Goal: Task Accomplishment & Management: Manage account settings

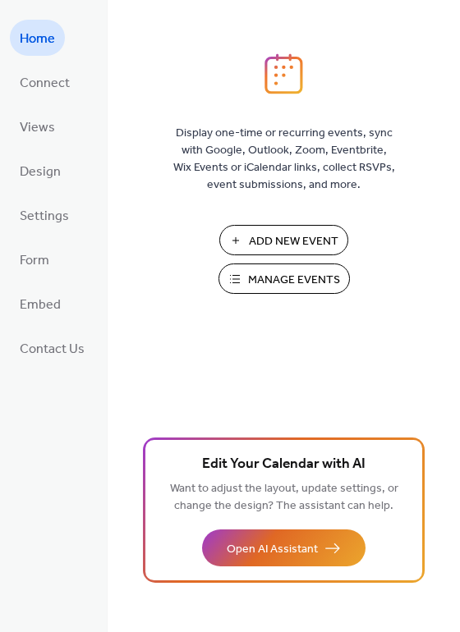
click at [281, 282] on span "Manage Events" at bounding box center [294, 280] width 92 height 17
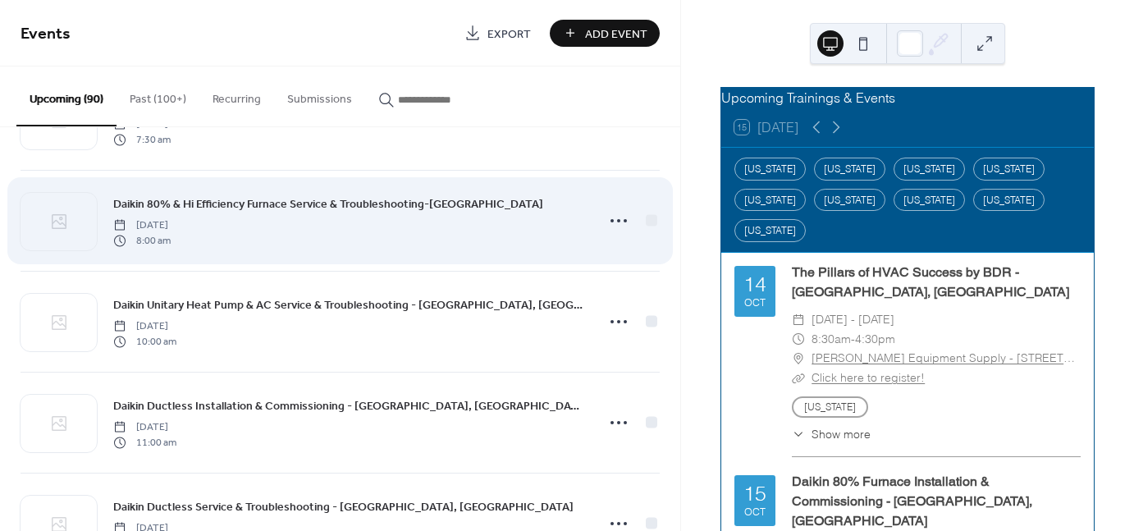
scroll to position [1395, 0]
click at [606, 215] on icon at bounding box center [619, 220] width 26 height 26
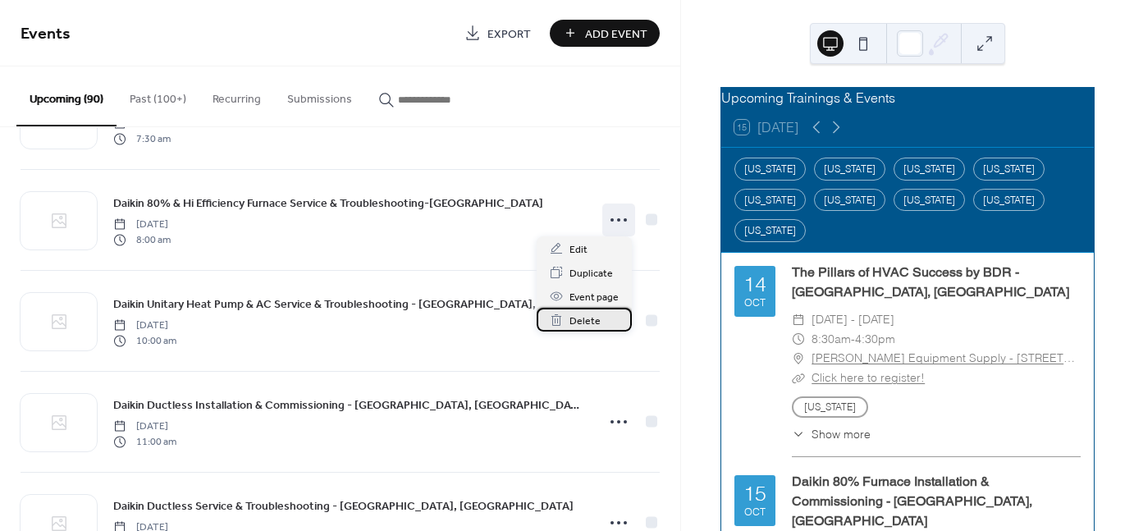
click at [581, 319] on span "Delete" at bounding box center [584, 321] width 31 height 17
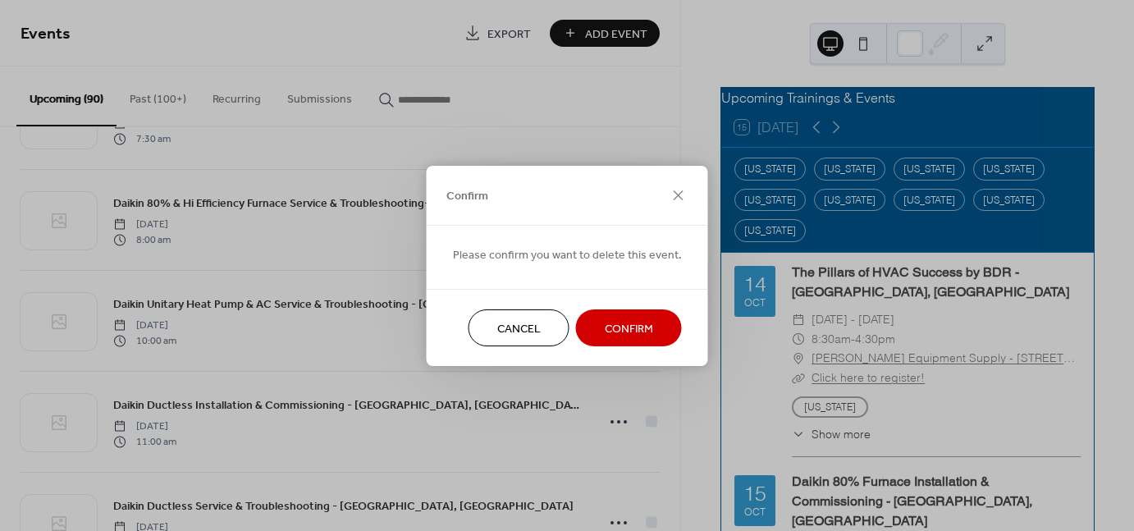
click at [608, 327] on span "Confirm" at bounding box center [629, 328] width 48 height 17
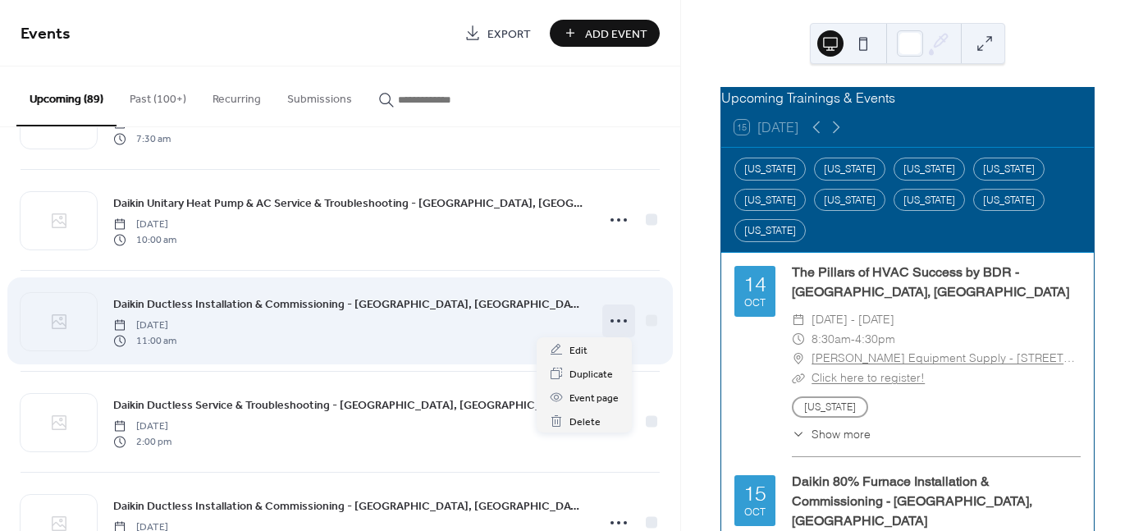
click at [622, 325] on icon at bounding box center [619, 321] width 26 height 26
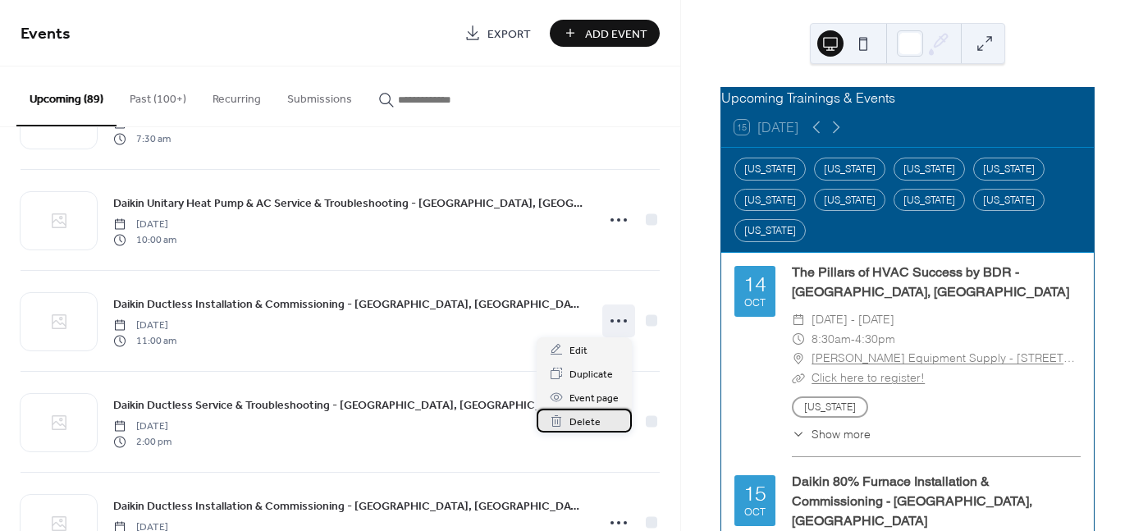
click at [618, 423] on div "Delete" at bounding box center [584, 421] width 95 height 24
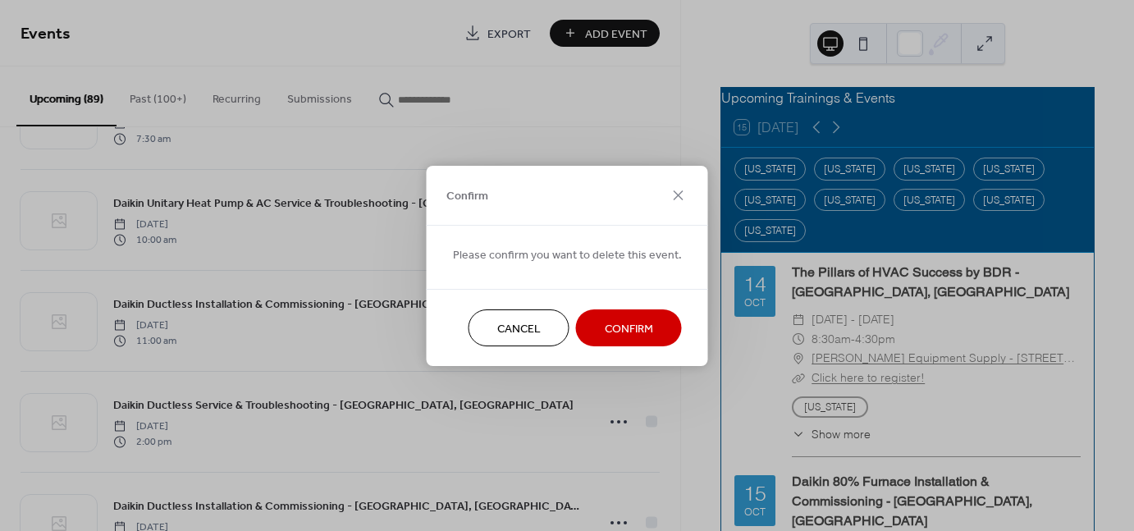
click at [605, 333] on span "Confirm" at bounding box center [629, 328] width 48 height 17
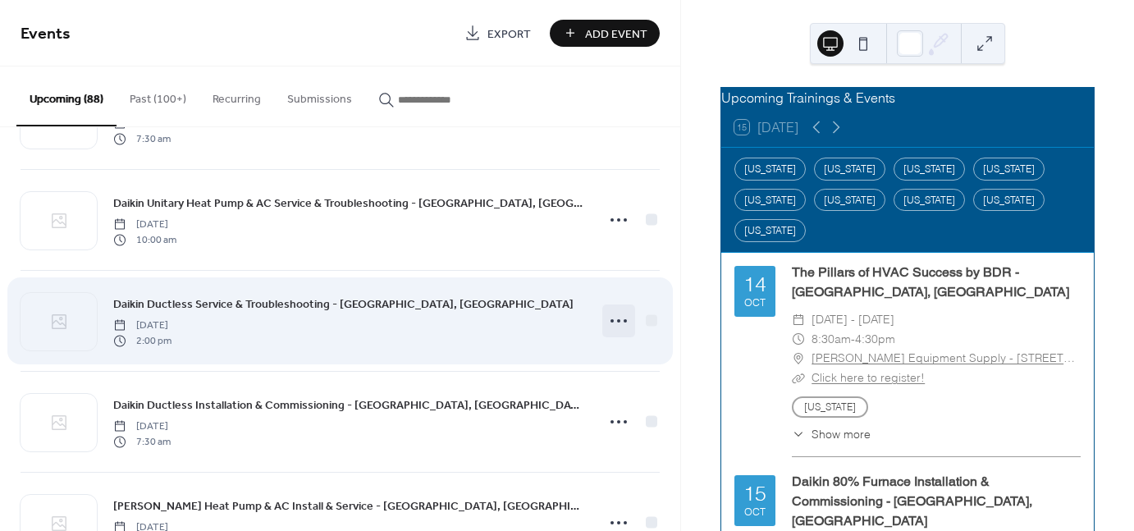
click at [611, 320] on icon at bounding box center [619, 321] width 26 height 26
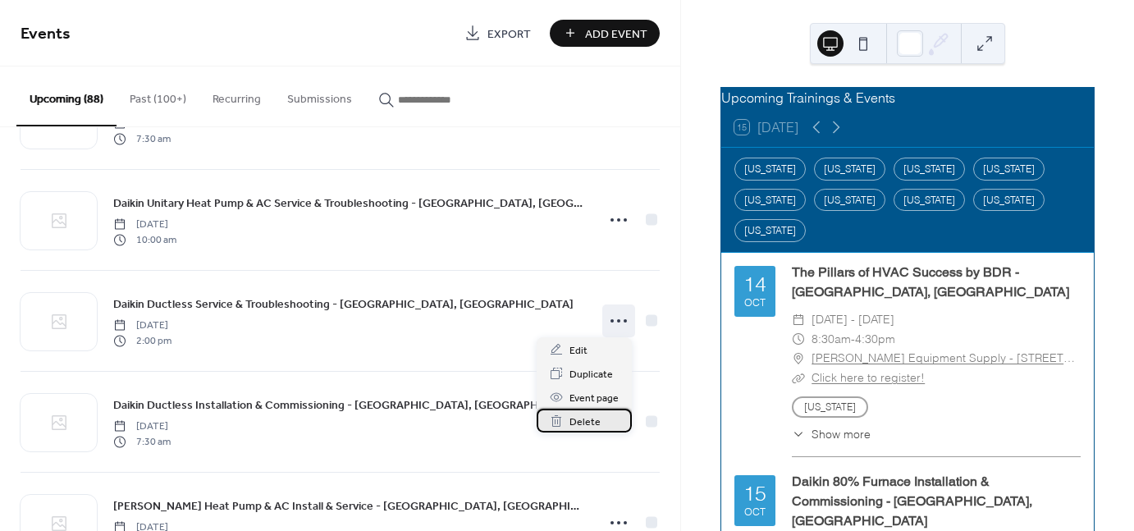
click at [605, 423] on div "Delete" at bounding box center [584, 421] width 95 height 24
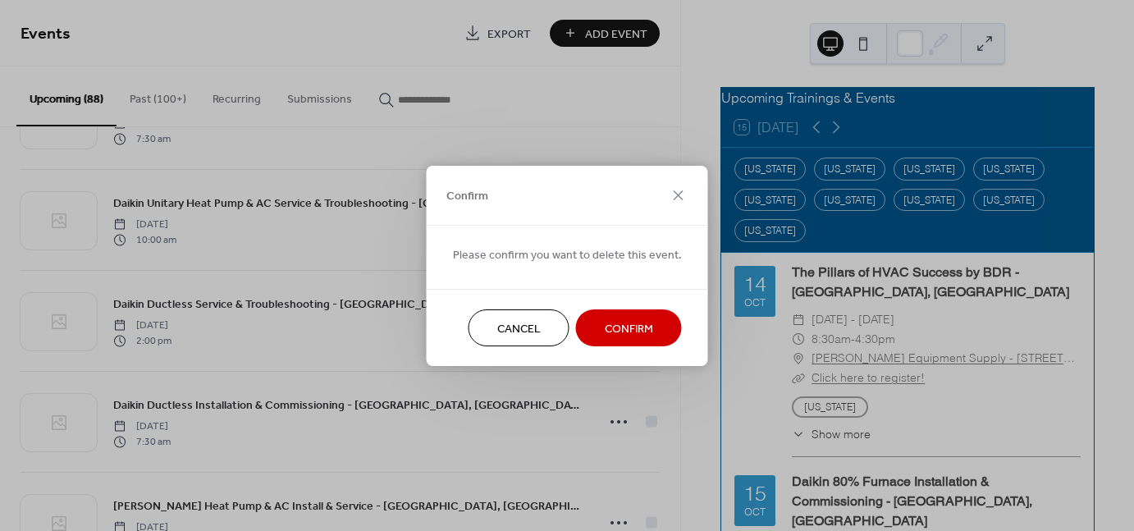
click at [583, 336] on button "Confirm" at bounding box center [629, 327] width 106 height 37
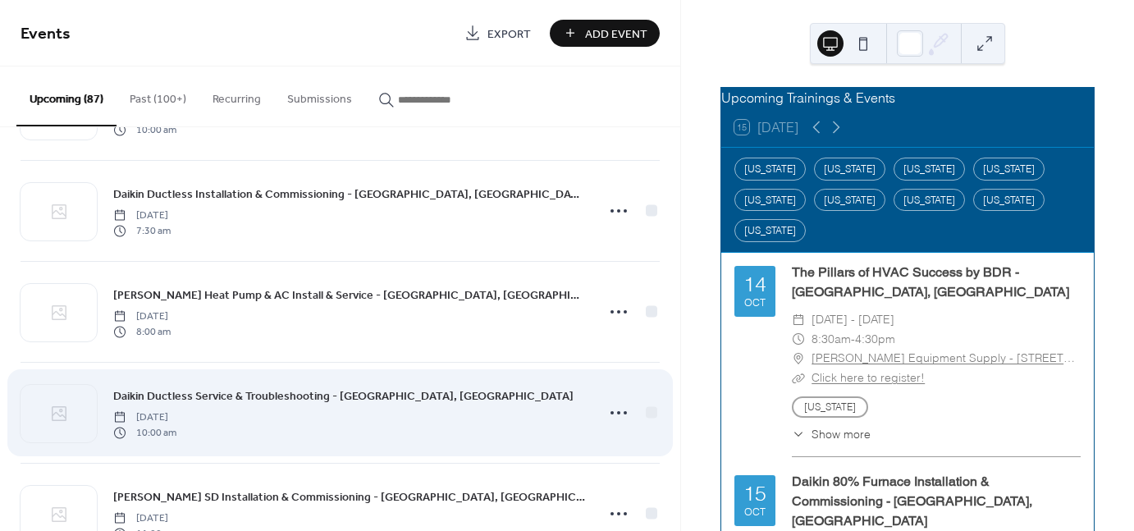
scroll to position [1559, 0]
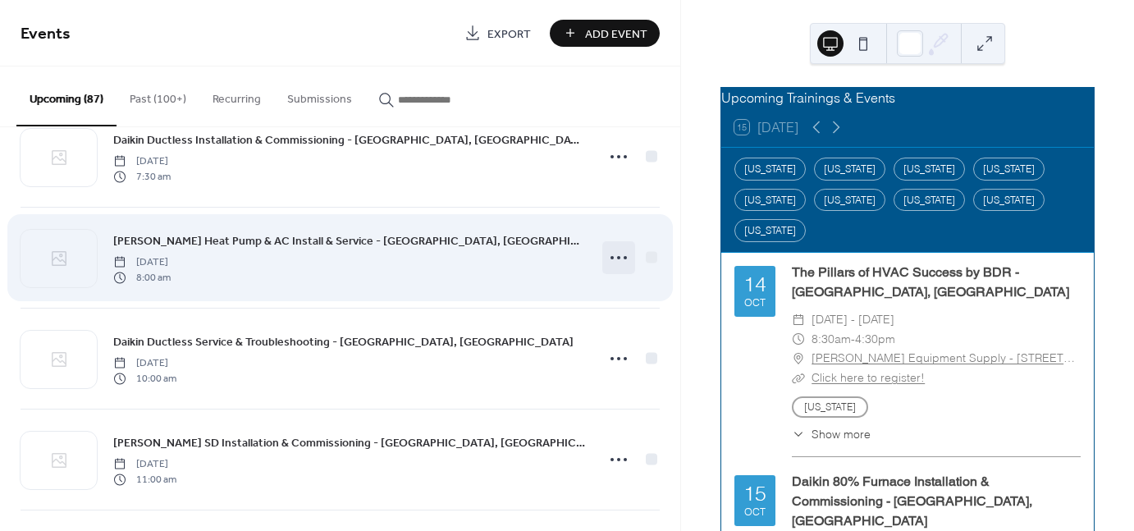
click at [617, 259] on icon at bounding box center [619, 258] width 26 height 26
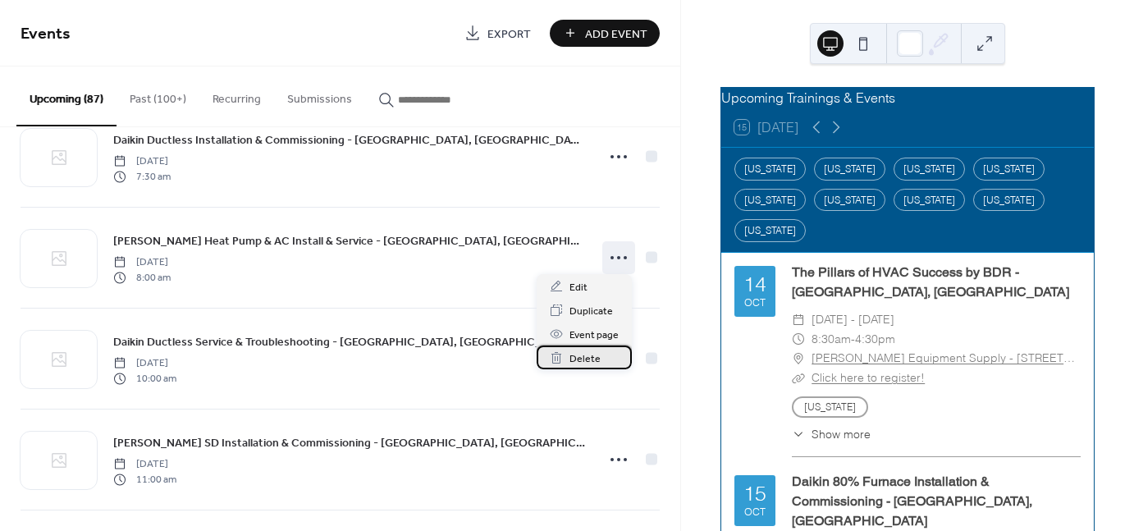
click at [597, 362] on span "Delete" at bounding box center [584, 358] width 31 height 17
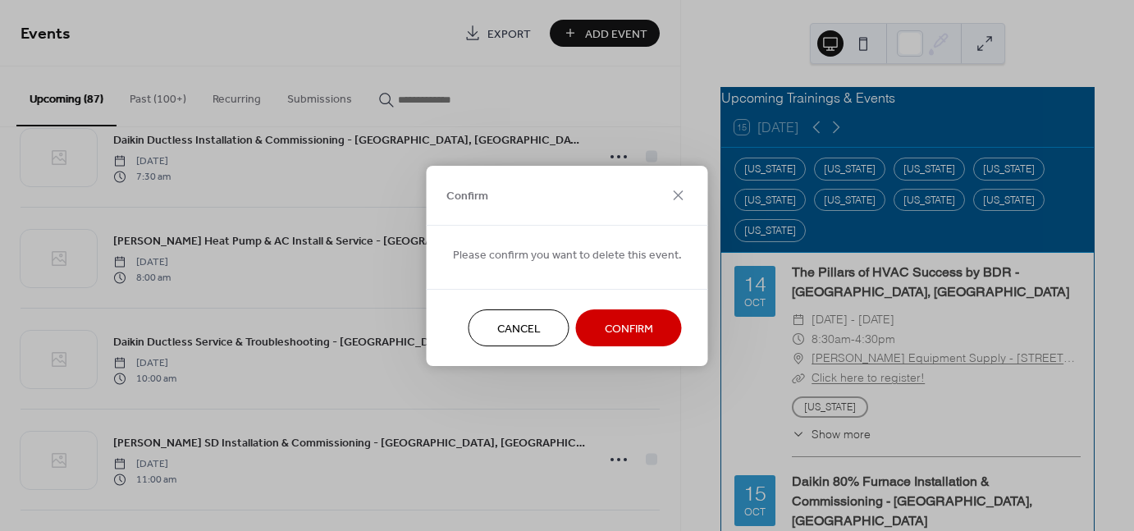
click at [617, 327] on span "Confirm" at bounding box center [629, 328] width 48 height 17
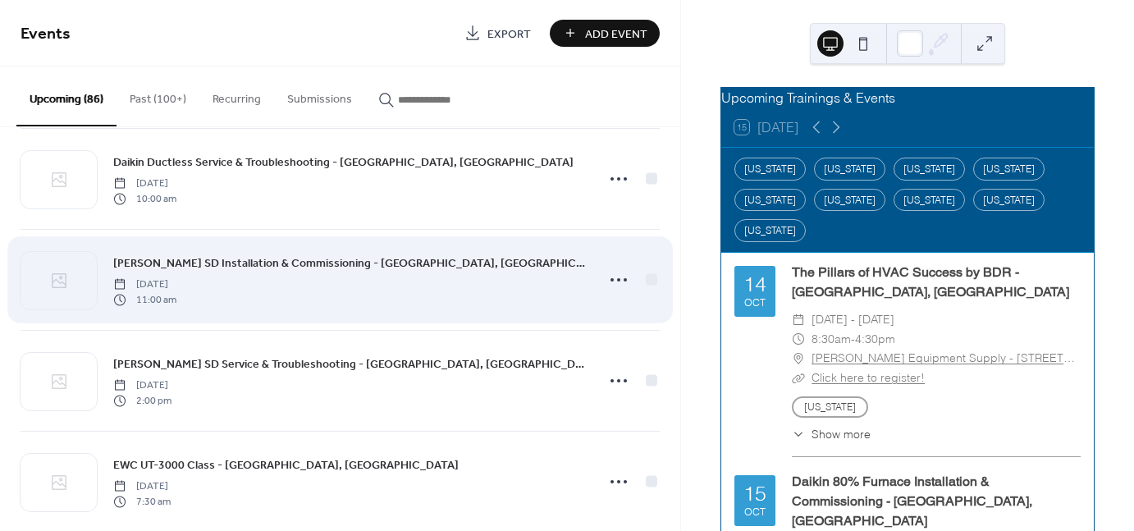
scroll to position [1641, 0]
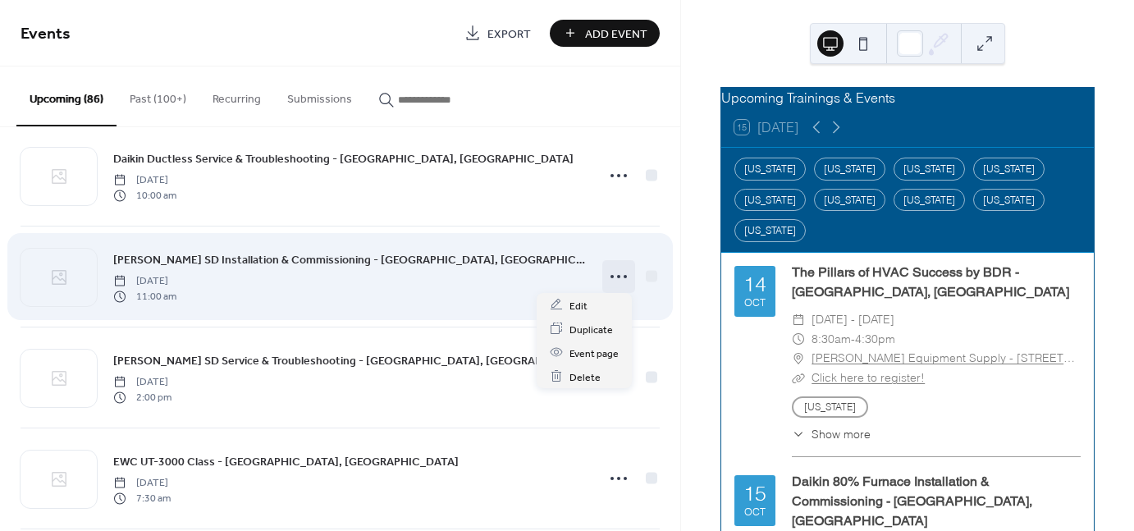
click at [620, 277] on icon at bounding box center [619, 276] width 26 height 26
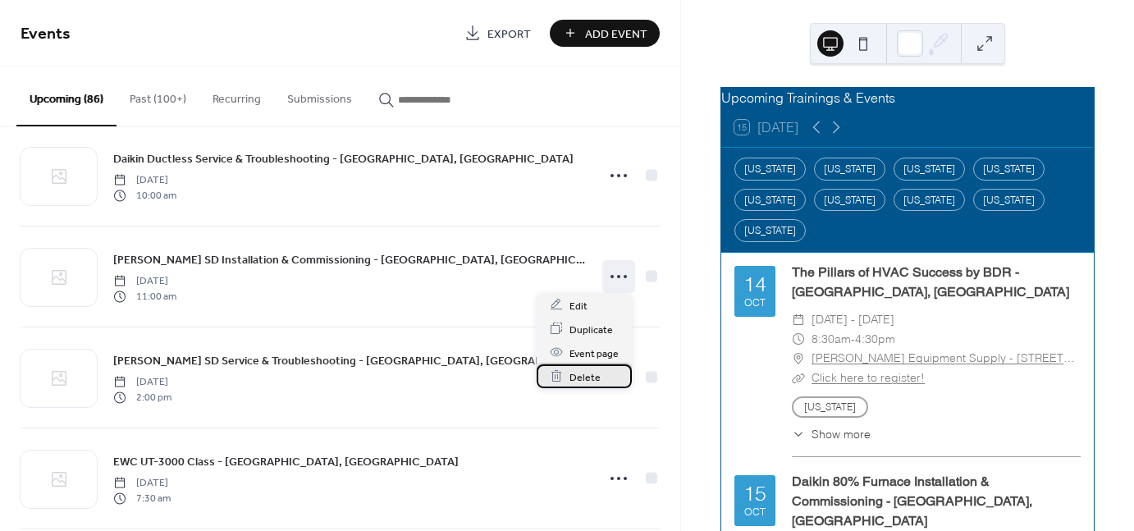
click at [601, 376] on div "Delete" at bounding box center [584, 376] width 95 height 24
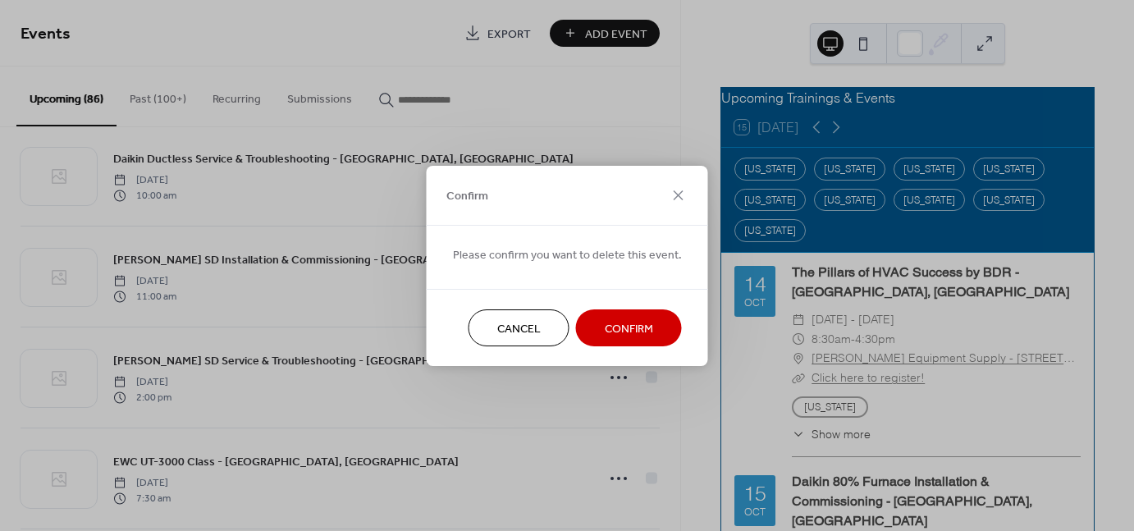
click at [605, 326] on span "Confirm" at bounding box center [629, 328] width 48 height 17
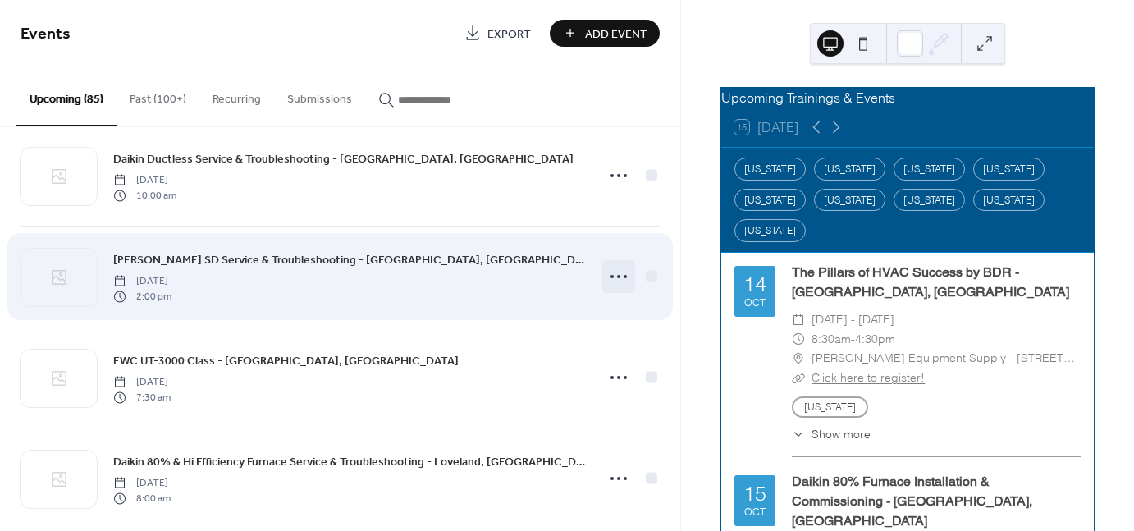
click at [611, 281] on icon at bounding box center [619, 276] width 26 height 26
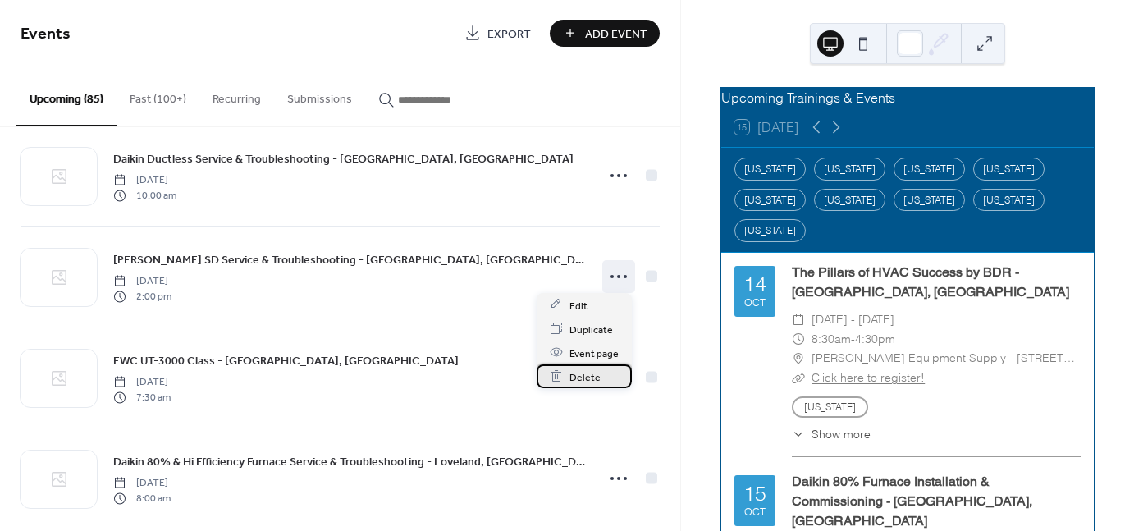
click at [607, 379] on div "Delete" at bounding box center [584, 376] width 95 height 24
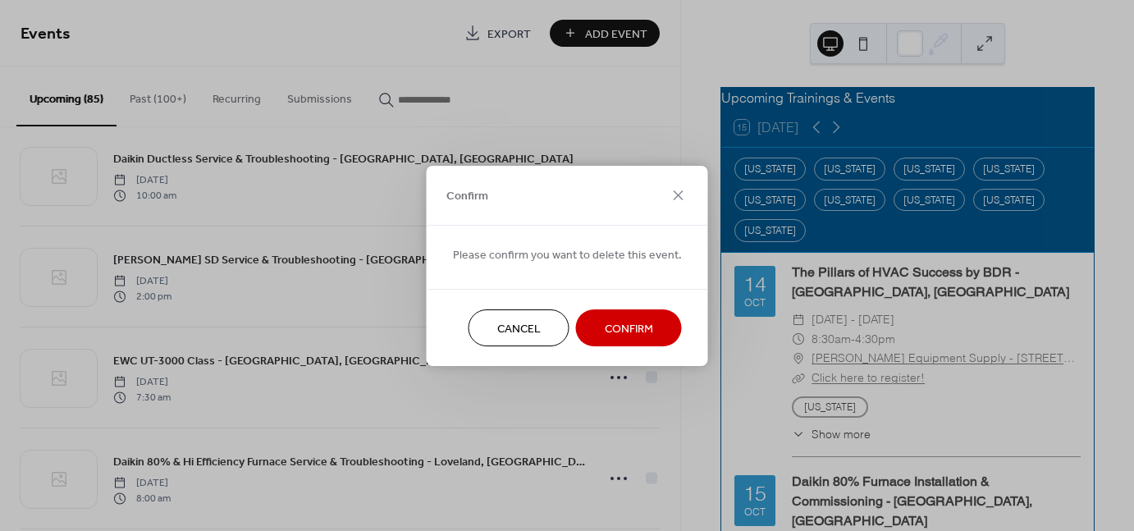
click at [615, 324] on span "Confirm" at bounding box center [629, 328] width 48 height 17
